Goal: Task Accomplishment & Management: Complete application form

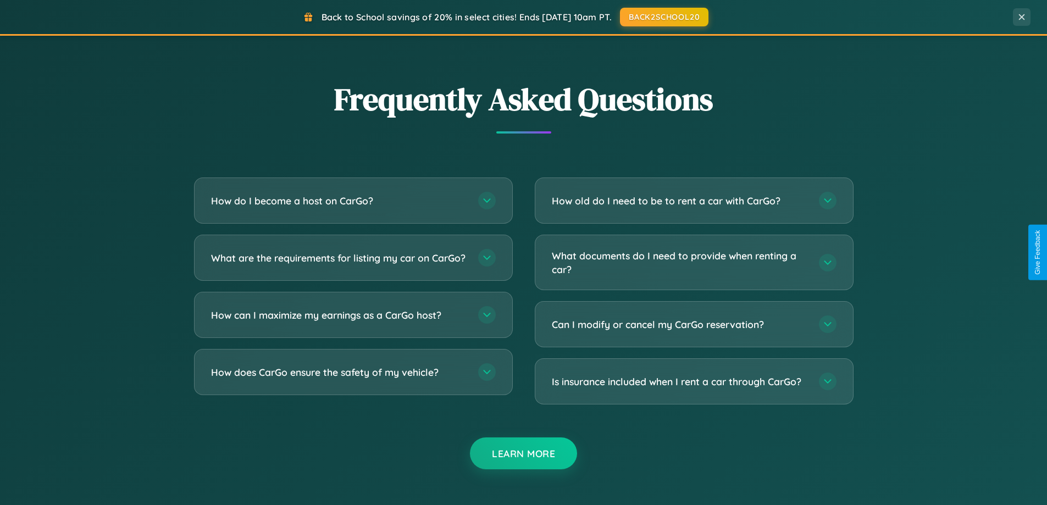
scroll to position [2116, 0]
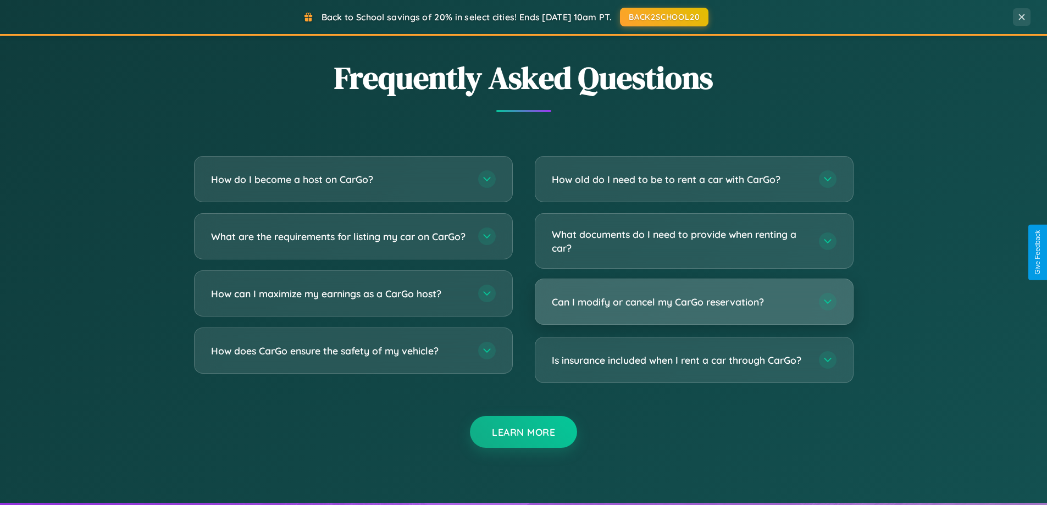
click at [694, 302] on h3 "Can I modify or cancel my CarGo reservation?" at bounding box center [680, 302] width 256 height 14
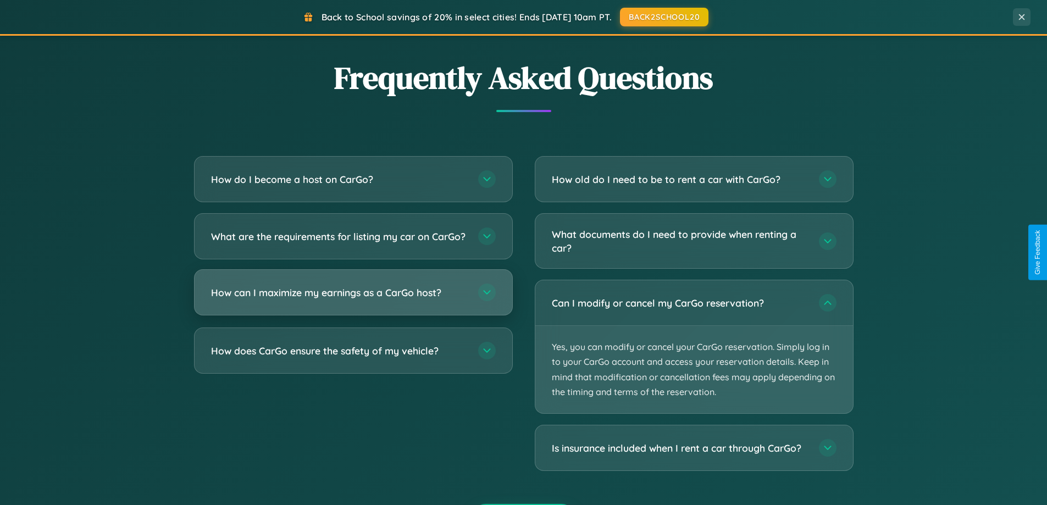
click at [353, 300] on h3 "How can I maximize my earnings as a CarGo host?" at bounding box center [339, 293] width 256 height 14
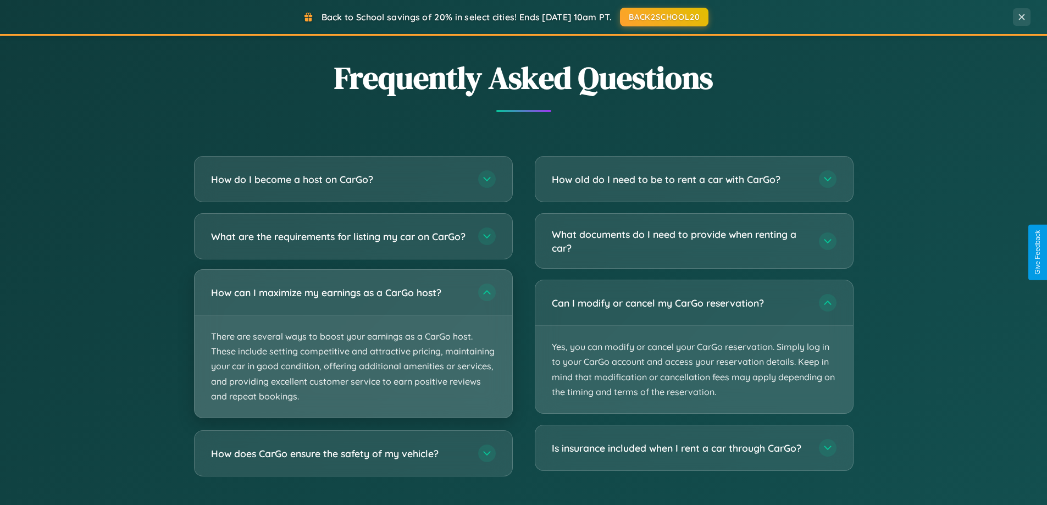
click at [353, 353] on p "There are several ways to boost your earnings as a CarGo host. These include se…" at bounding box center [354, 367] width 318 height 102
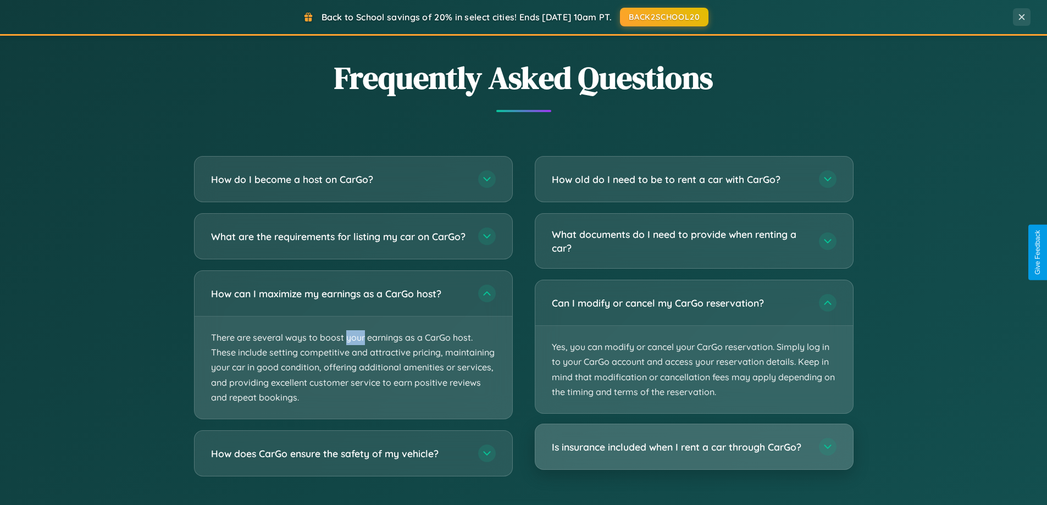
click at [694, 448] on h3 "Is insurance included when I rent a car through CarGo?" at bounding box center [680, 447] width 256 height 14
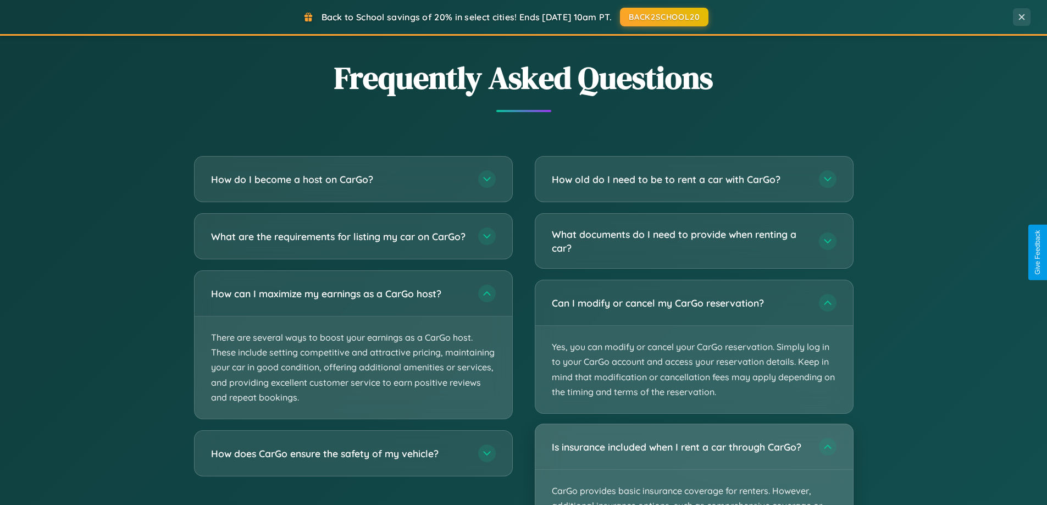
click at [694, 465] on div "Is insurance included when I rent a car through CarGo?" at bounding box center [695, 446] width 318 height 45
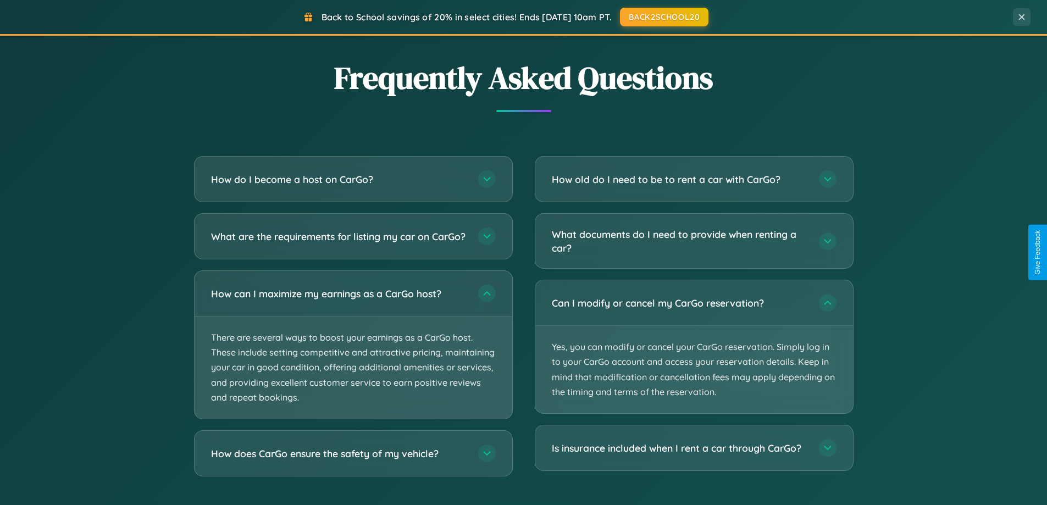
scroll to position [0, 0]
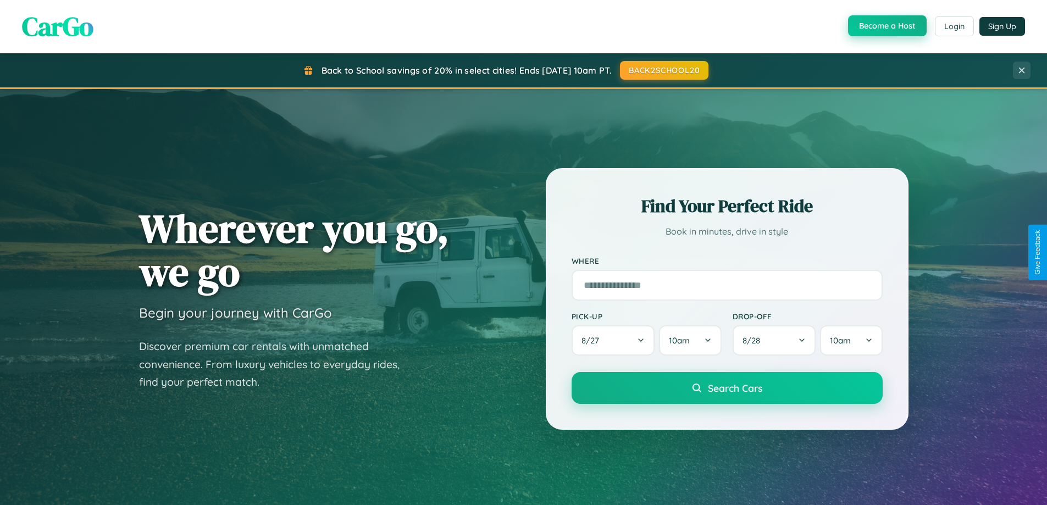
click at [886, 26] on button "Become a Host" at bounding box center [887, 25] width 79 height 21
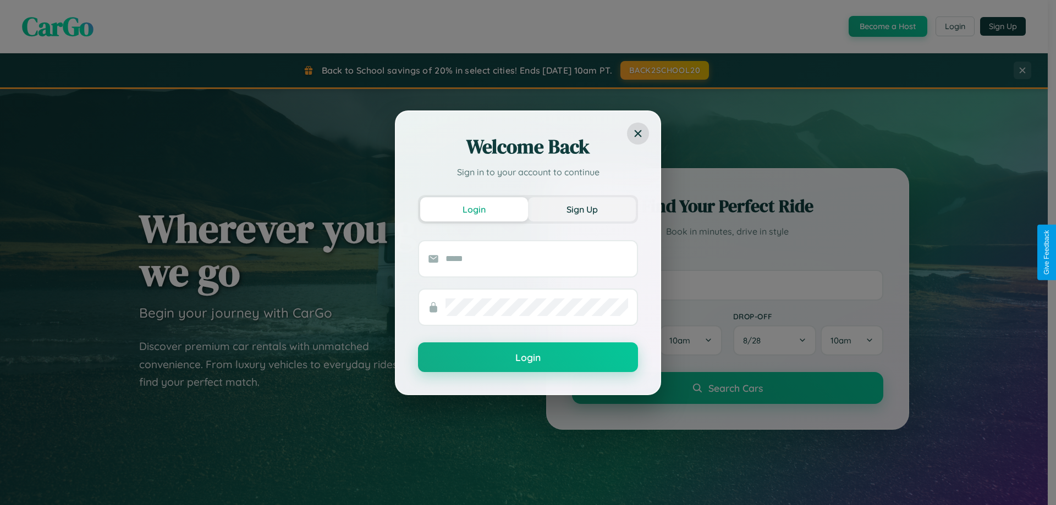
click at [582, 209] on button "Sign Up" at bounding box center [582, 209] width 108 height 24
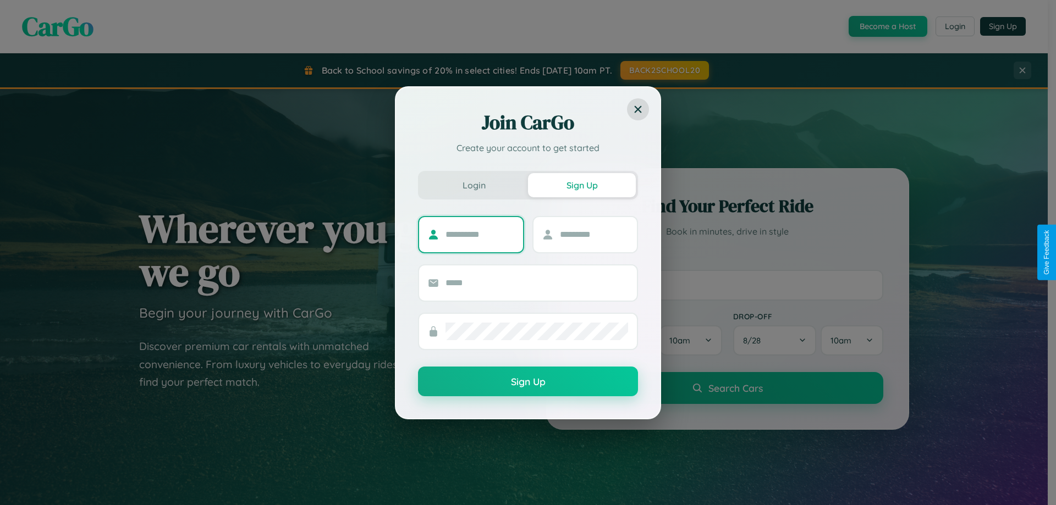
click at [479, 234] on input "text" at bounding box center [479, 235] width 69 height 18
type input "****"
click at [593, 234] on input "text" at bounding box center [594, 235] width 69 height 18
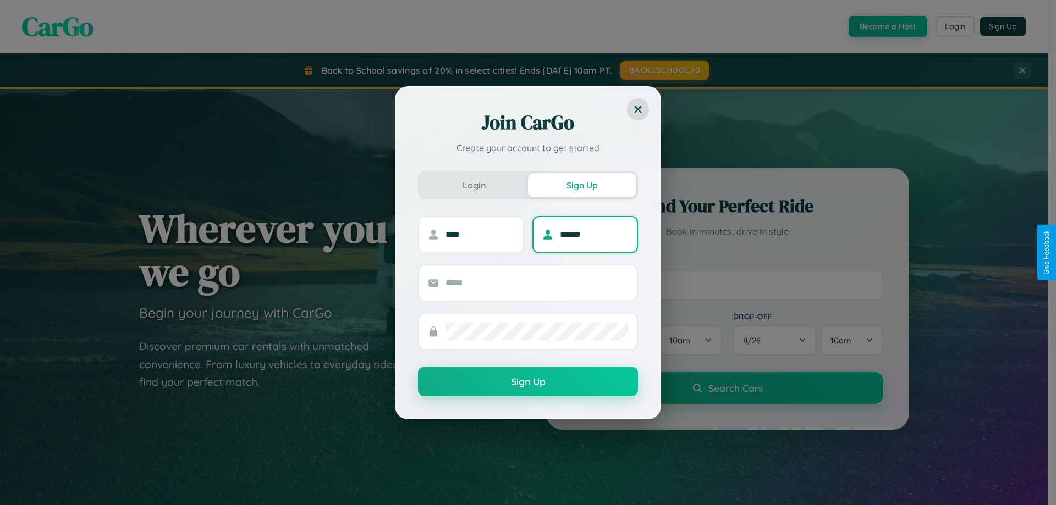
type input "******"
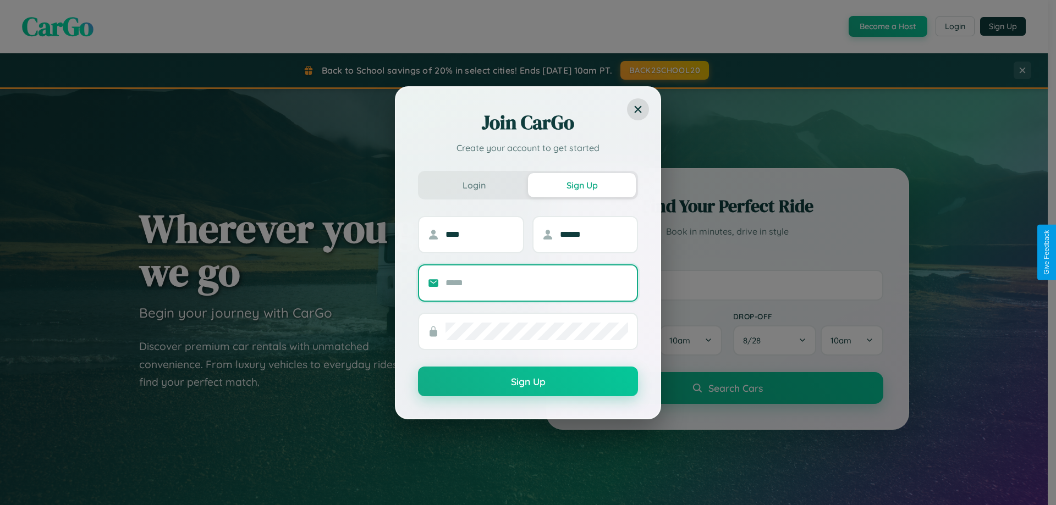
click at [537, 283] on input "text" at bounding box center [536, 283] width 183 height 18
type input "**********"
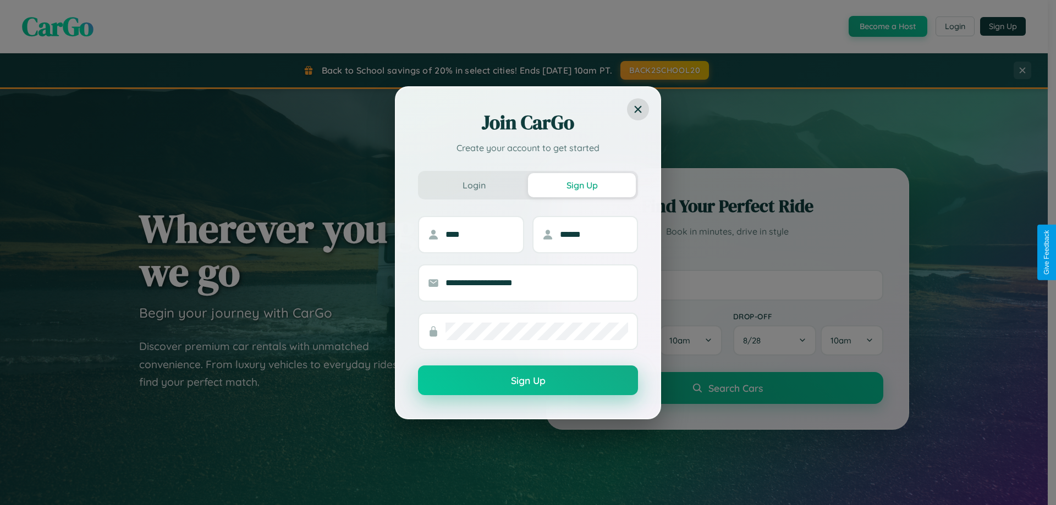
click at [528, 381] on button "Sign Up" at bounding box center [528, 381] width 220 height 30
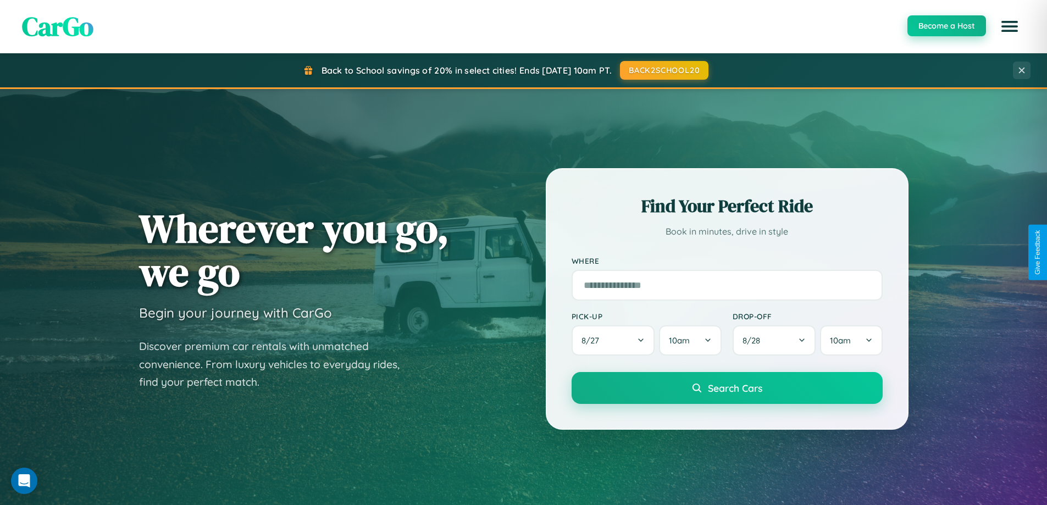
click at [946, 26] on button "Become a Host" at bounding box center [947, 25] width 79 height 21
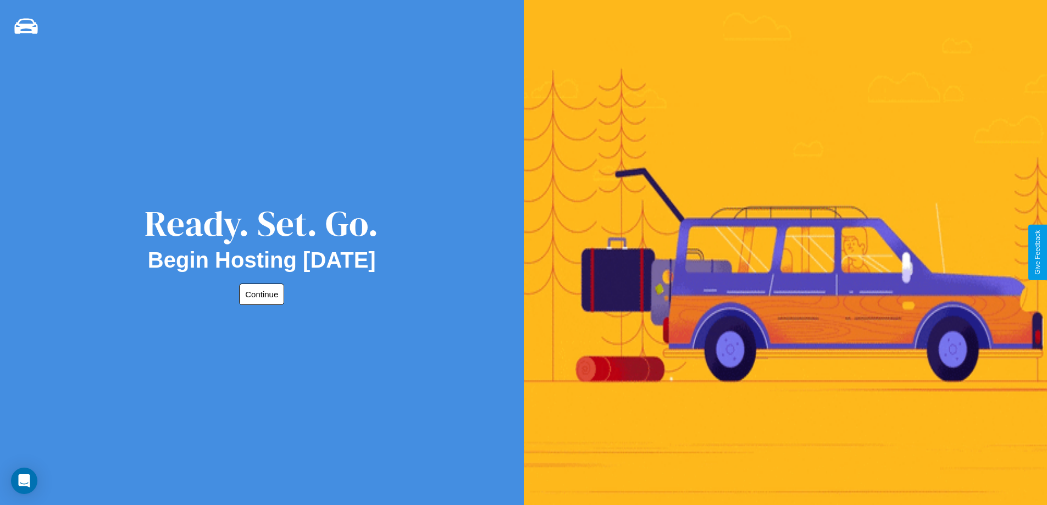
click at [260, 294] on button "Continue" at bounding box center [261, 294] width 45 height 21
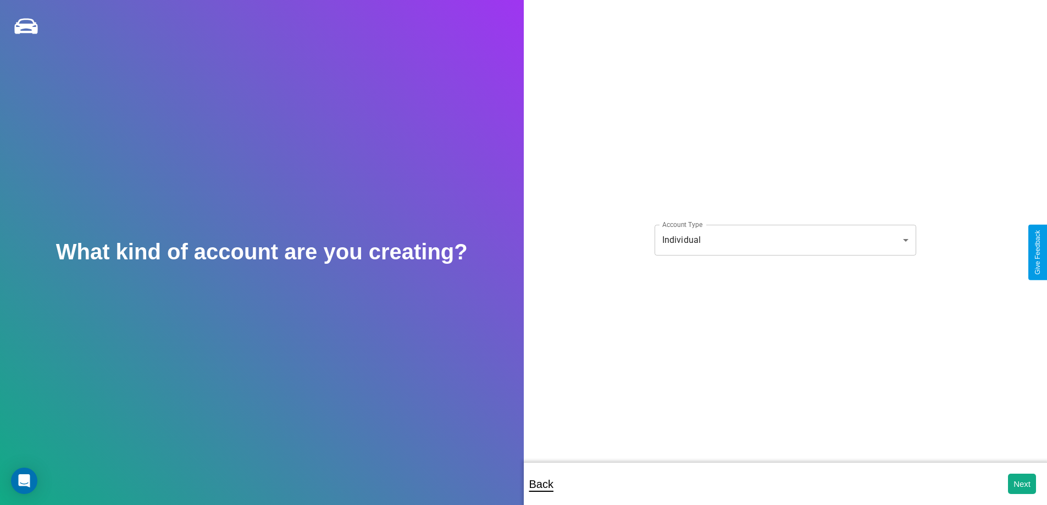
click at [785, 240] on body "**********" at bounding box center [523, 260] width 1047 height 520
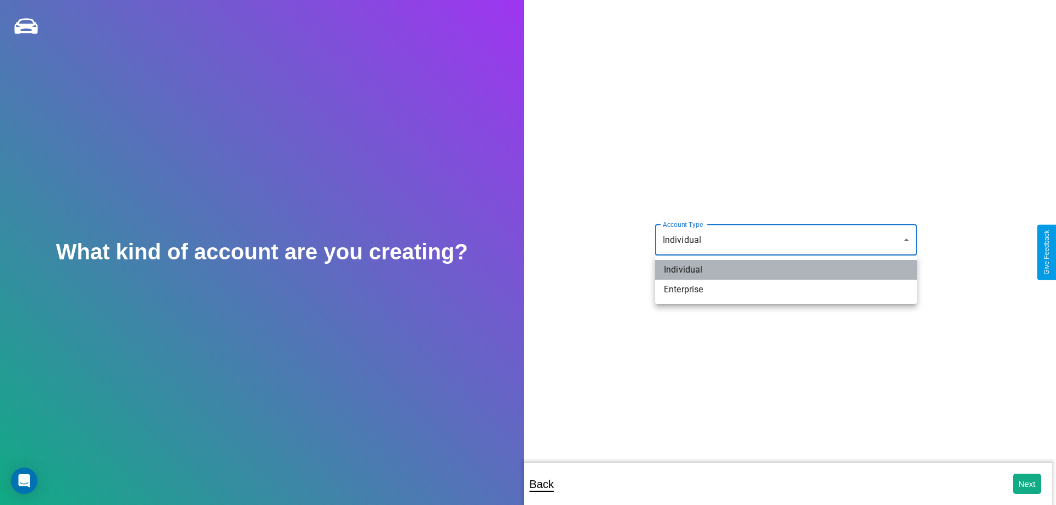
click at [786, 270] on li "Individual" at bounding box center [786, 270] width 262 height 20
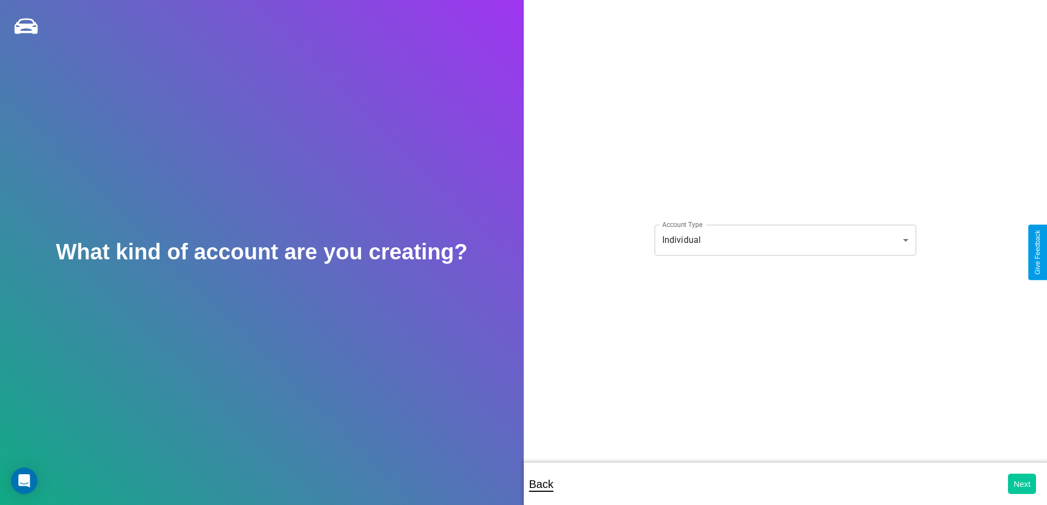
click at [1022, 484] on button "Next" at bounding box center [1022, 484] width 28 height 20
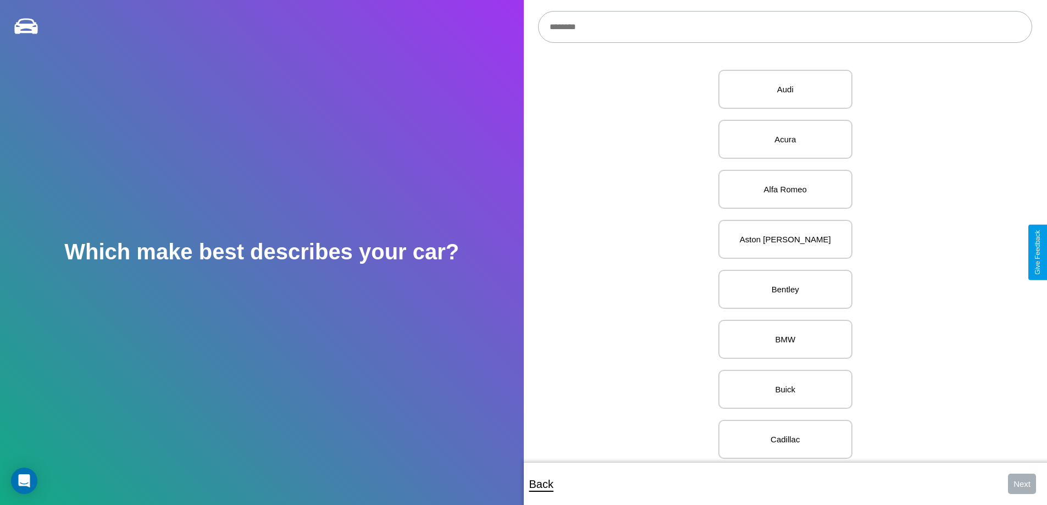
click at [785, 27] on input "text" at bounding box center [785, 27] width 494 height 32
type input "*****"
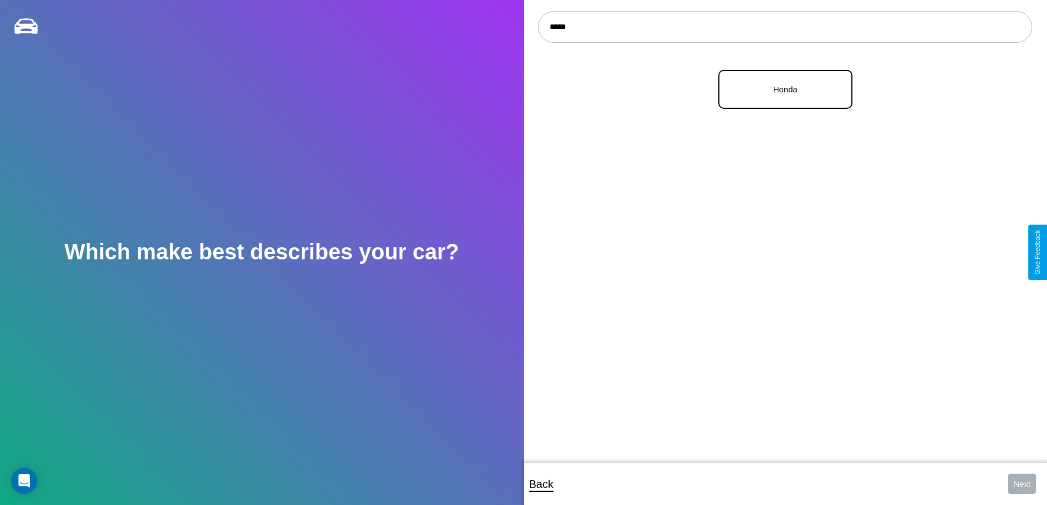
click at [781, 90] on p "Honda" at bounding box center [786, 89] width 110 height 15
click at [1022, 484] on button "Next" at bounding box center [1022, 484] width 28 height 20
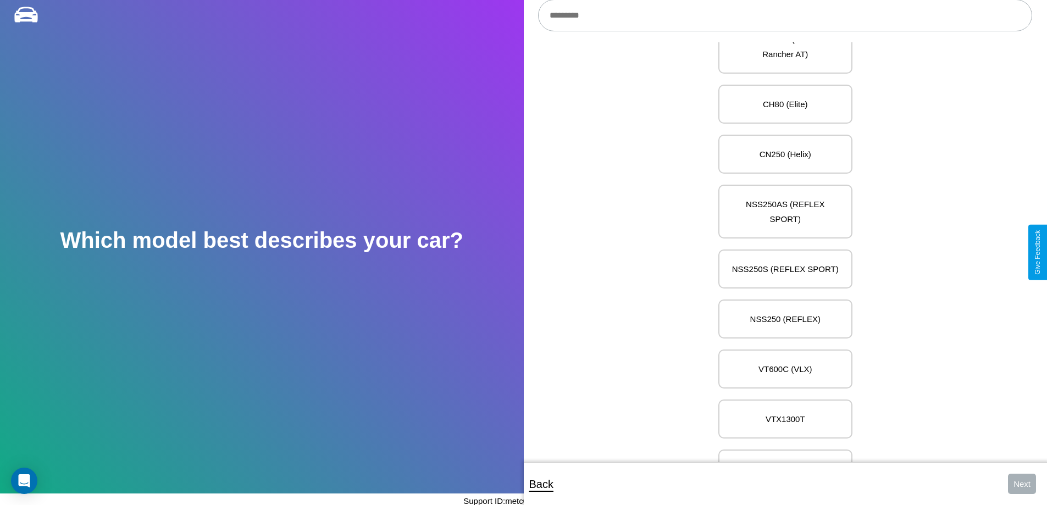
scroll to position [12768, 0]
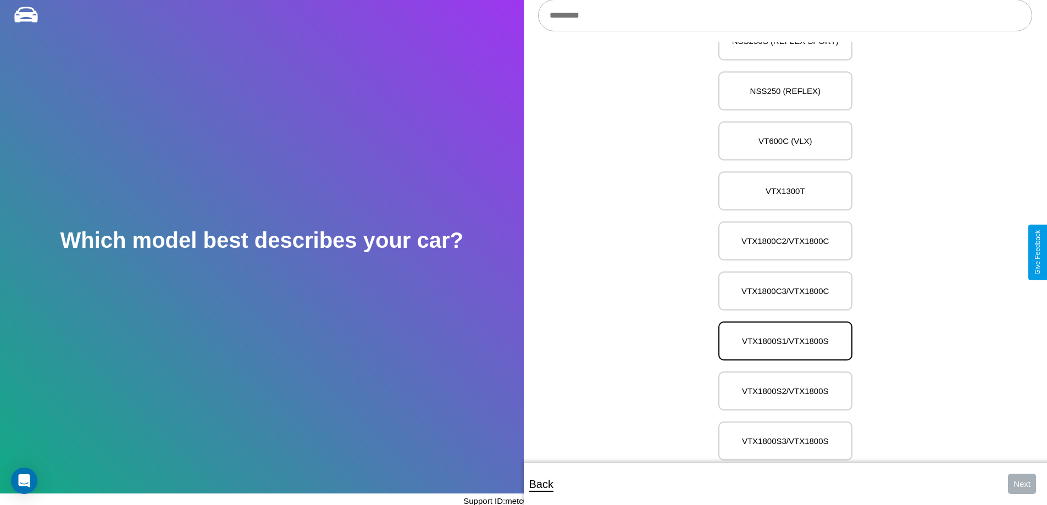
click at [781, 334] on p "VTX1800S1/VTX1800S" at bounding box center [786, 341] width 110 height 15
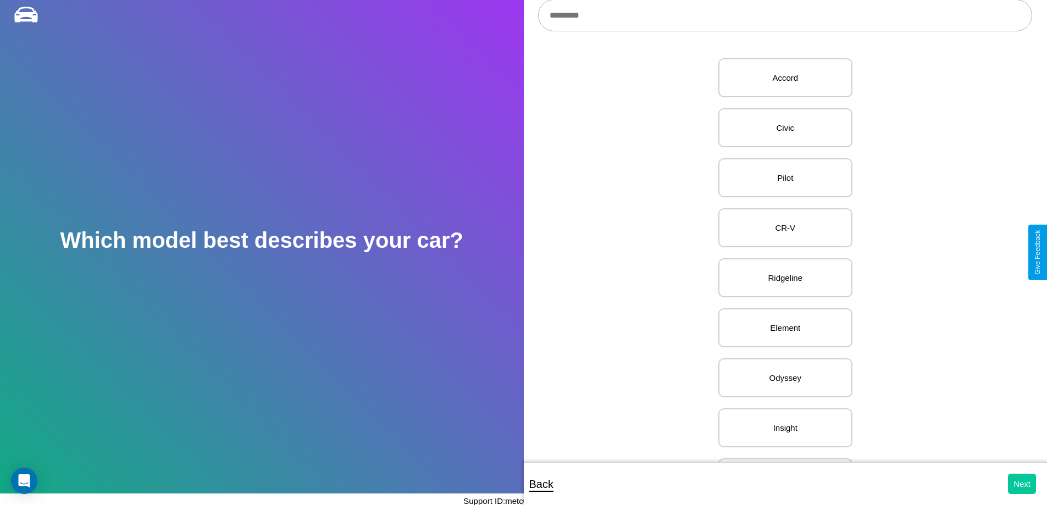
click at [1022, 484] on button "Next" at bounding box center [1022, 484] width 28 height 20
